Goal: Task Accomplishment & Management: Manage account settings

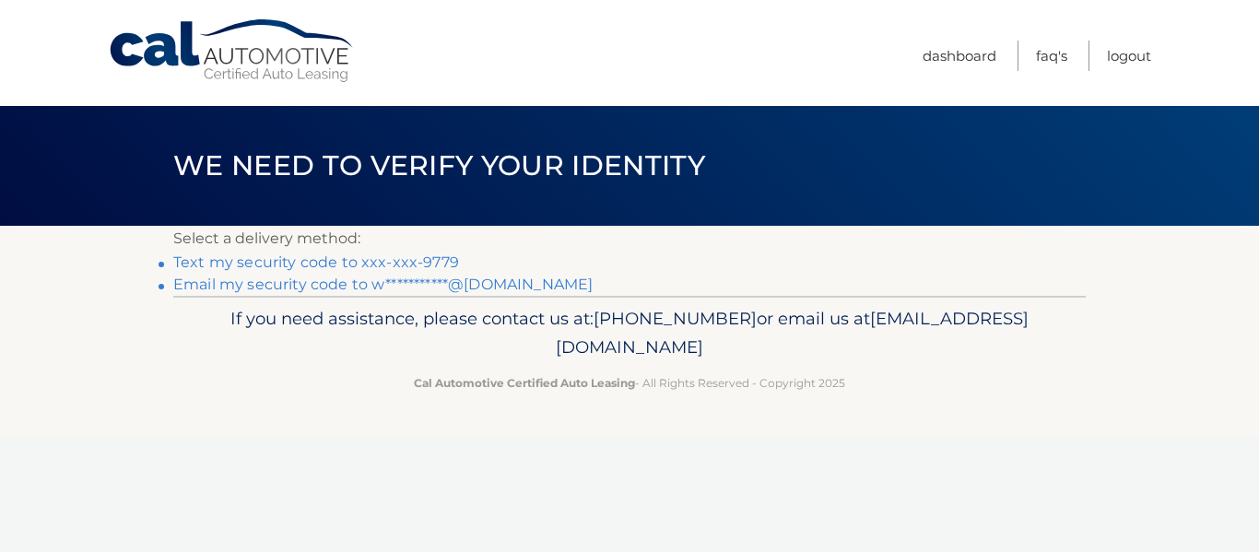
click at [346, 260] on link "Text my security code to xxx-xxx-9779" at bounding box center [316, 262] width 286 height 18
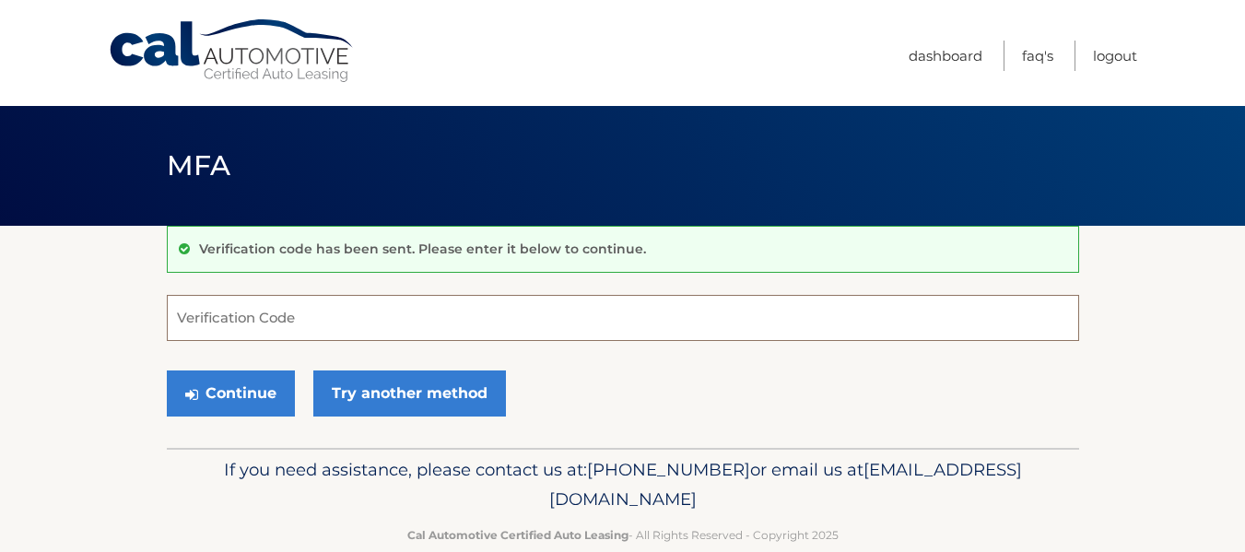
click at [212, 322] on input "Verification Code" at bounding box center [623, 318] width 912 height 46
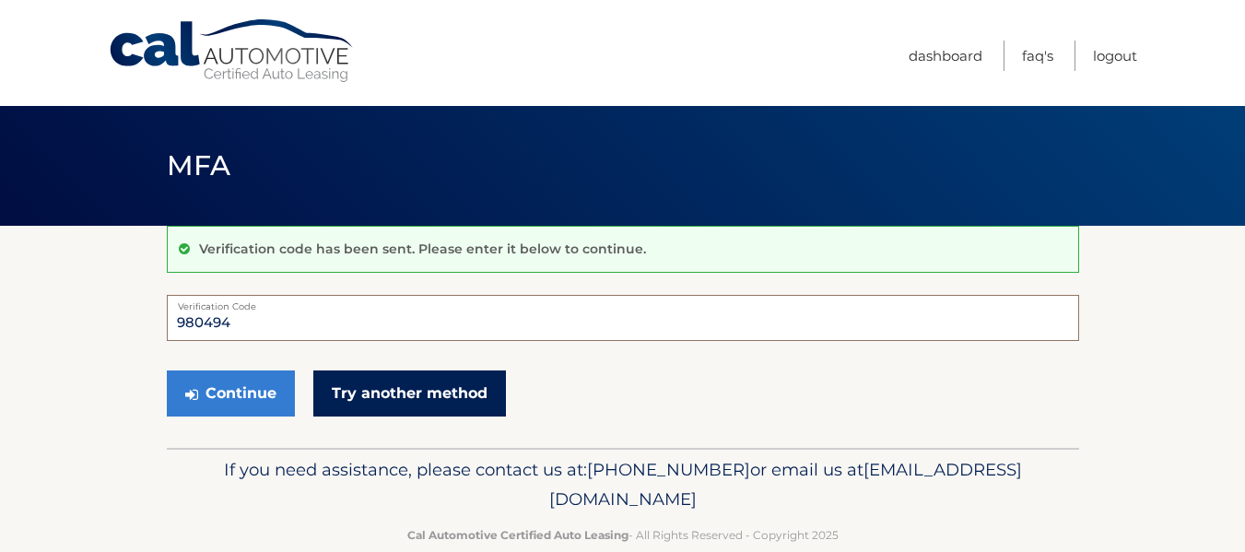
type input "980494"
click at [391, 405] on link "Try another method" at bounding box center [409, 393] width 193 height 46
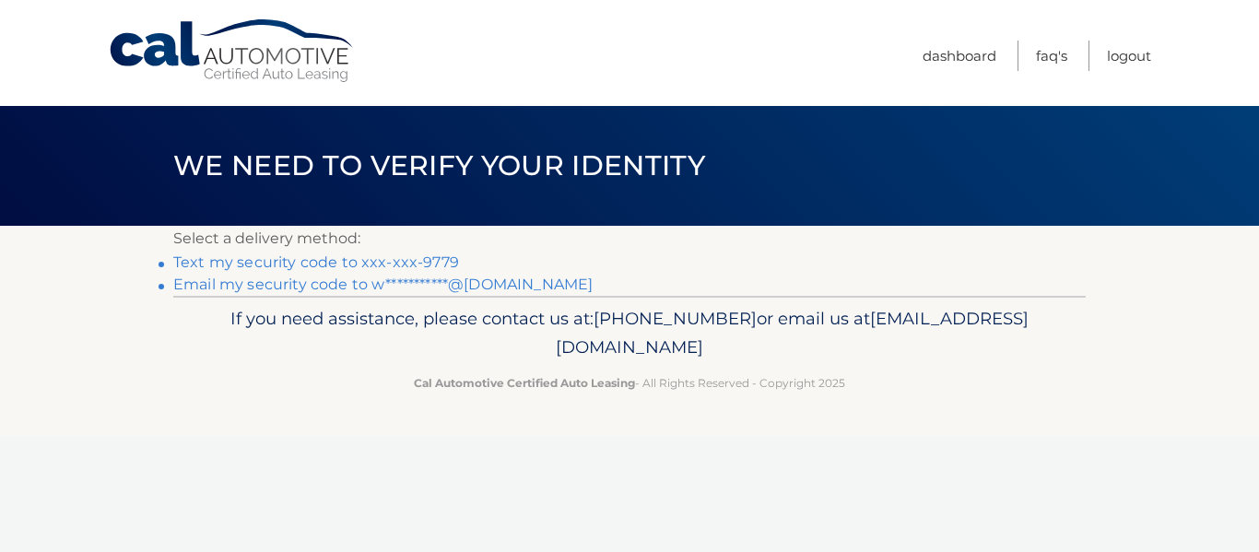
click at [403, 256] on link "Text my security code to xxx-xxx-9779" at bounding box center [316, 262] width 286 height 18
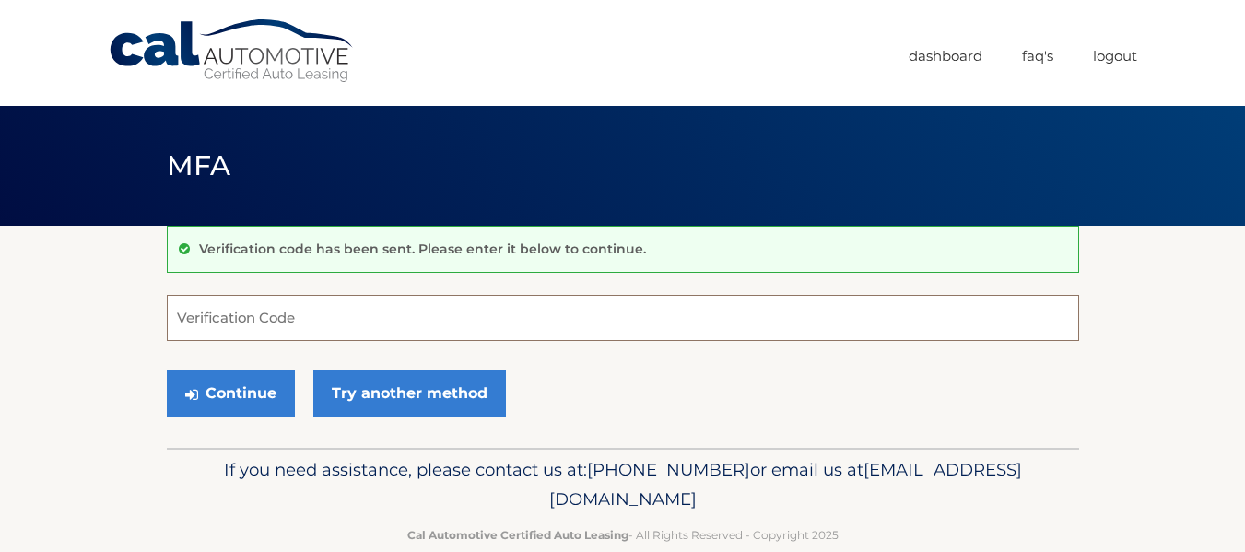
click at [295, 324] on input "Verification Code" at bounding box center [623, 318] width 912 height 46
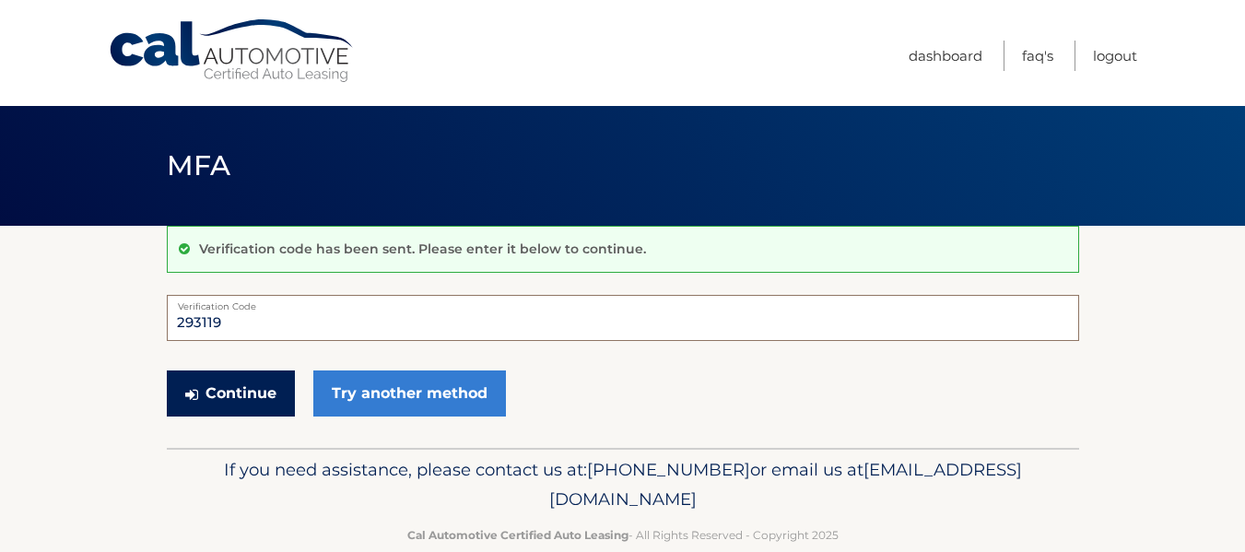
type input "293119"
click at [255, 385] on button "Continue" at bounding box center [231, 393] width 128 height 46
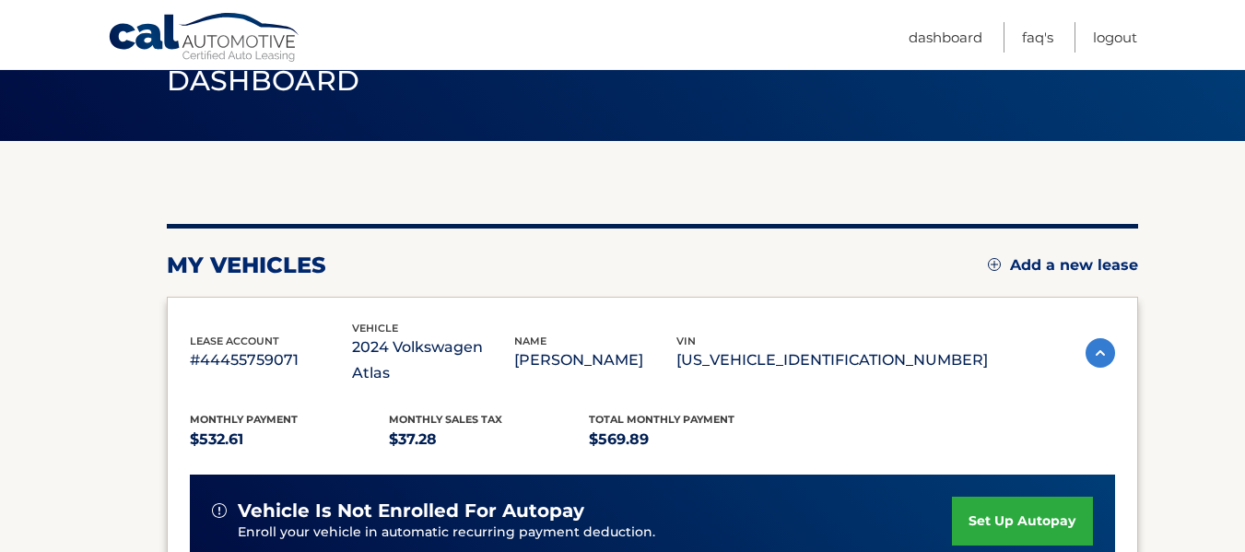
scroll to position [82, 0]
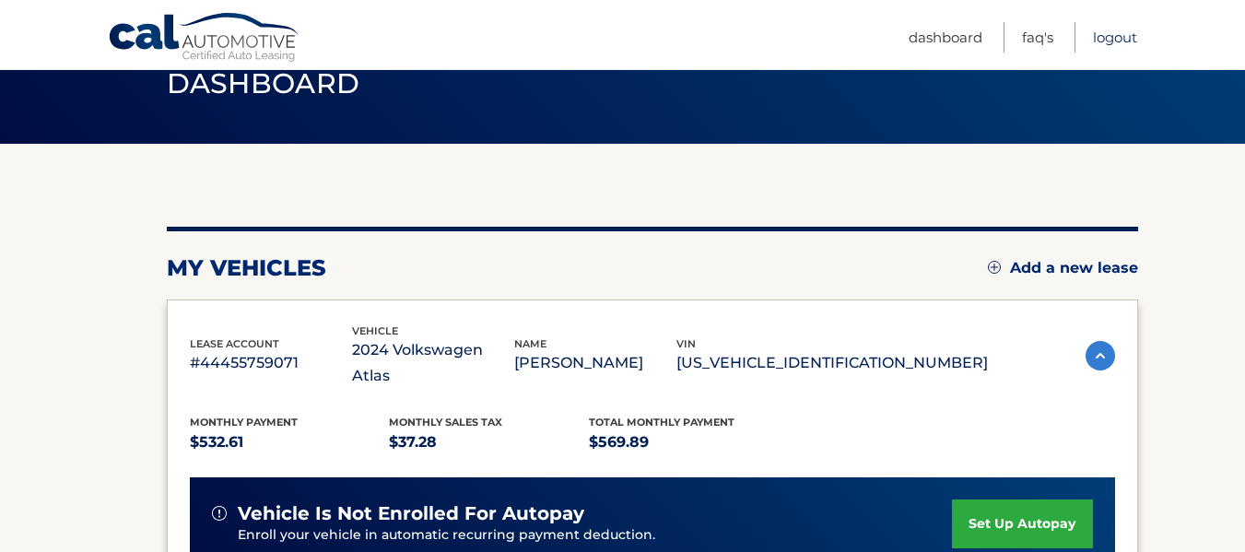
click at [1113, 39] on link "Logout" at bounding box center [1115, 37] width 44 height 30
